Goal: Information Seeking & Learning: Learn about a topic

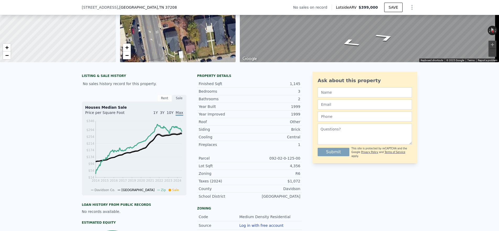
scroll to position [84, 0]
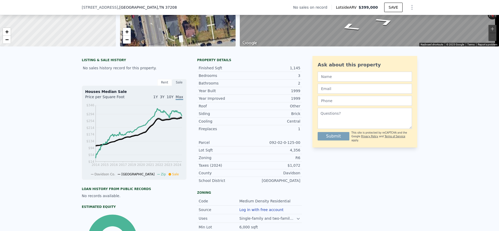
click at [297, 71] on div "1,145" at bounding box center [275, 67] width 51 height 5
drag, startPoint x: 299, startPoint y: 72, endPoint x: 222, endPoint y: 72, distance: 77.1
click at [222, 72] on div "Finished Sqft 1,145" at bounding box center [249, 68] width 105 height 8
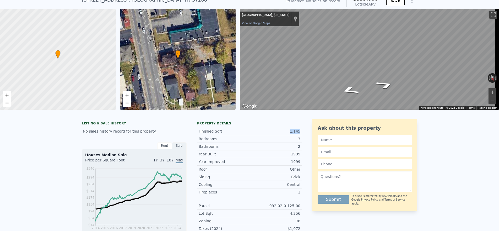
scroll to position [0, 0]
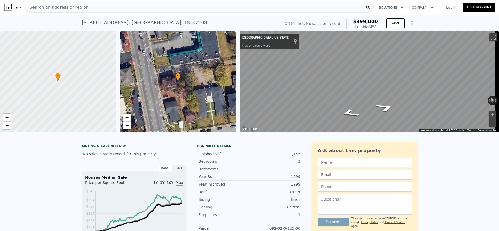
click at [169, 6] on div "Search an address or region" at bounding box center [199, 7] width 349 height 10
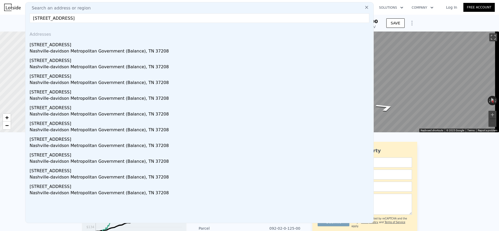
type input "[STREET_ADDRESS]"
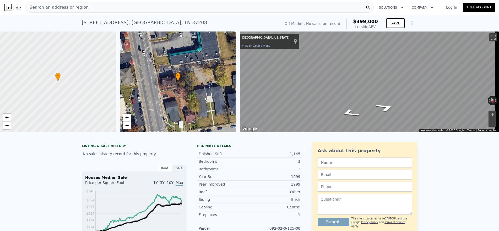
drag, startPoint x: 471, startPoint y: 201, endPoint x: 460, endPoint y: 183, distance: 20.8
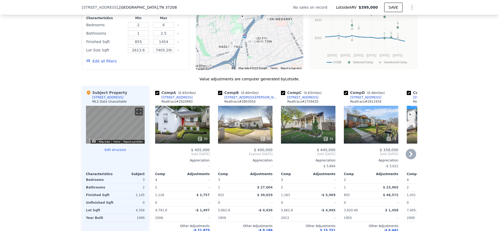
scroll to position [432, 0]
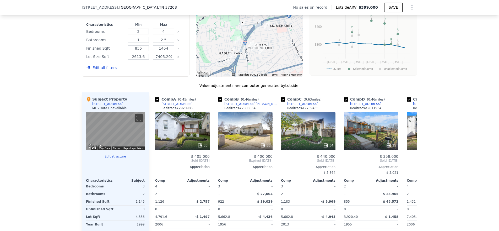
click at [244, 35] on div at bounding box center [250, 35] width 108 height 84
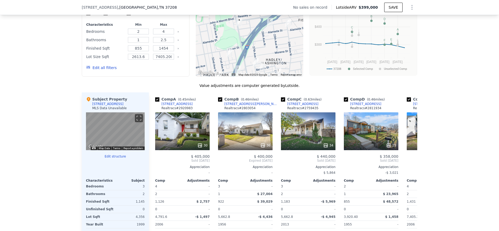
click at [244, 35] on div at bounding box center [250, 35] width 108 height 84
click at [413, 160] on icon at bounding box center [411, 160] width 10 height 10
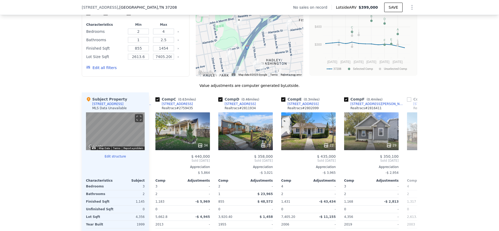
scroll to position [0, 126]
click at [155, 166] on icon at bounding box center [155, 160] width 10 height 10
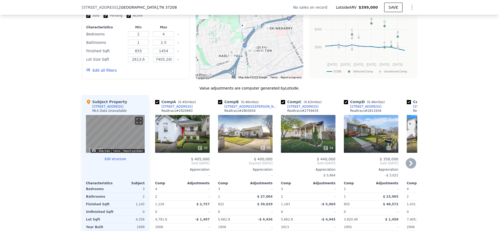
scroll to position [428, 0]
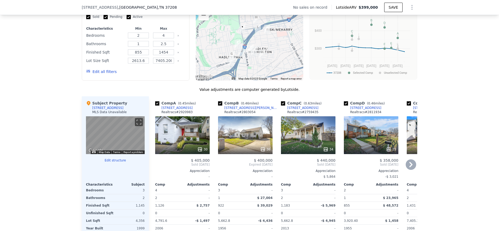
click at [246, 141] on div "36" at bounding box center [245, 135] width 55 height 38
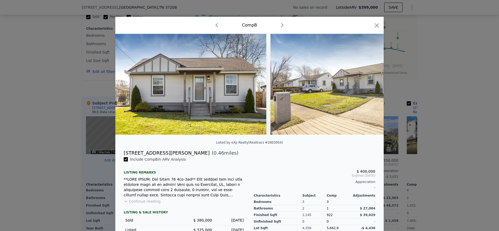
click at [83, 146] on div at bounding box center [249, 115] width 499 height 231
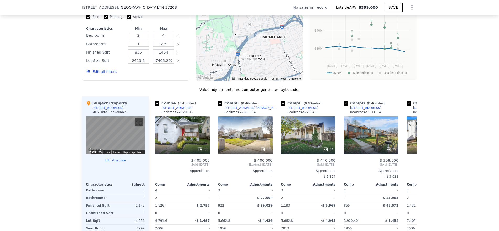
drag, startPoint x: 244, startPoint y: 67, endPoint x: 237, endPoint y: 75, distance: 10.6
click at [237, 75] on div at bounding box center [250, 39] width 108 height 84
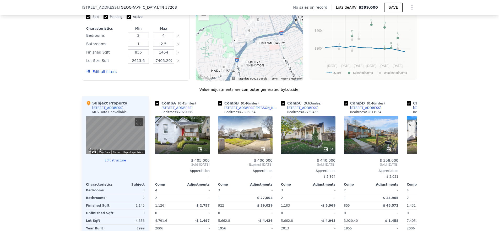
drag, startPoint x: 237, startPoint y: 70, endPoint x: 236, endPoint y: 74, distance: 3.7
click at [236, 74] on div at bounding box center [250, 39] width 108 height 84
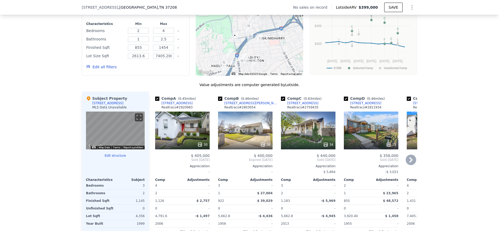
scroll to position [433, 0]
click at [238, 132] on div "36" at bounding box center [245, 130] width 55 height 38
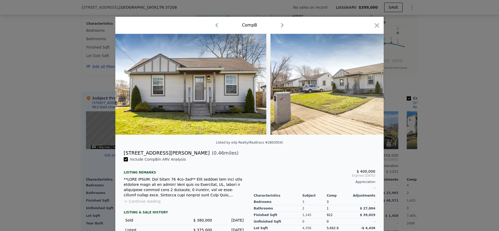
click at [163, 157] on div "[STREET_ADDRESS][PERSON_NAME]" at bounding box center [167, 152] width 86 height 7
drag, startPoint x: 166, startPoint y: 157, endPoint x: 117, endPoint y: 156, distance: 49.0
click at [120, 156] on div "[STREET_ADDRESS][PERSON_NAME] ( 0.46 miles)" at bounding box center [250, 152] width 260 height 7
copy div "[STREET_ADDRESS][PERSON_NAME]"
click at [431, 73] on div at bounding box center [249, 115] width 499 height 231
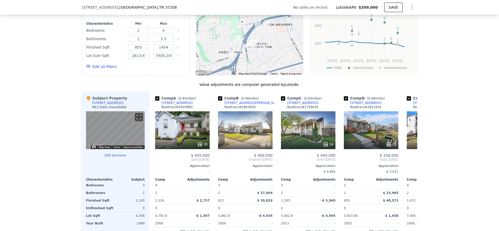
click at [235, 42] on img "924 30th Ave N" at bounding box center [238, 39] width 6 height 9
click at [412, 162] on icon at bounding box center [411, 159] width 10 height 10
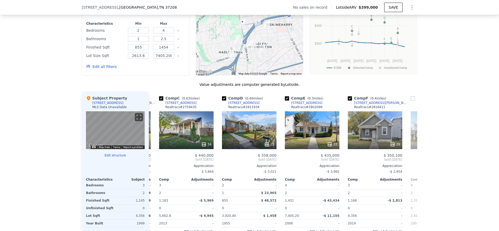
scroll to position [0, 126]
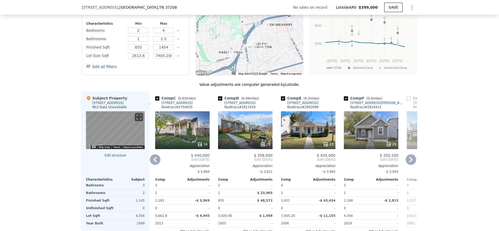
click at [315, 138] on div "22" at bounding box center [308, 130] width 55 height 38
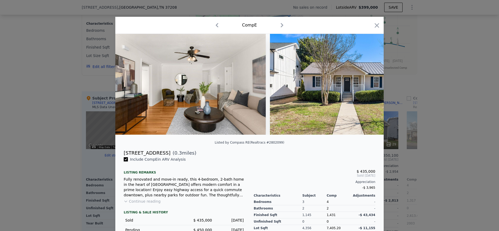
click at [149, 157] on div "[STREET_ADDRESS]" at bounding box center [147, 152] width 47 height 7
copy div "[STREET_ADDRESS]"
